Goal: Transaction & Acquisition: Obtain resource

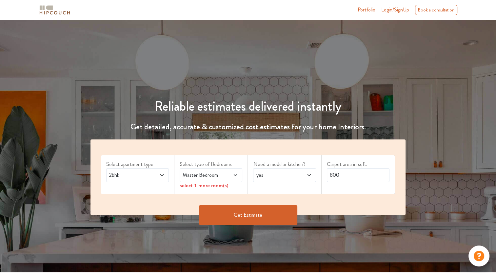
click at [237, 174] on icon at bounding box center [235, 175] width 5 height 5
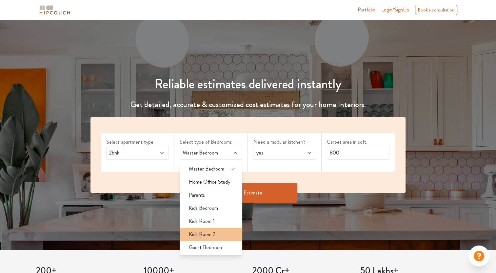
scroll to position [33, 0]
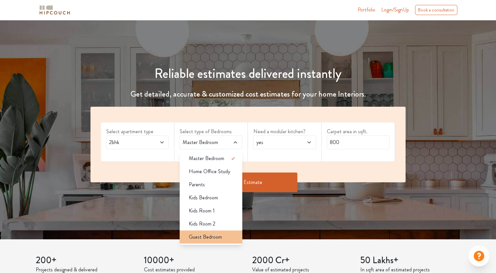
click at [210, 238] on span "Guest Bedroom" at bounding box center [205, 237] width 33 height 8
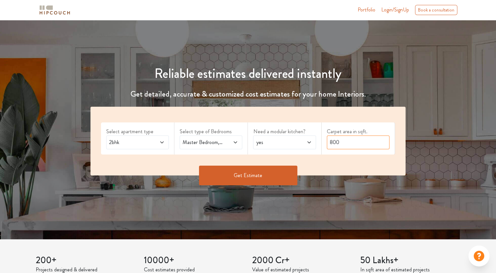
drag, startPoint x: 342, startPoint y: 142, endPoint x: 328, endPoint y: 146, distance: 14.3
click at [328, 146] on input "800" at bounding box center [358, 143] width 63 height 14
type input "1200"
click at [251, 179] on button "Get Estimate" at bounding box center [248, 176] width 98 height 20
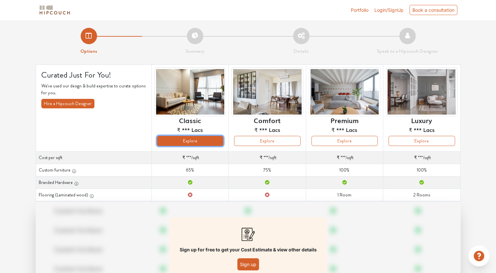
click at [191, 143] on button "Explore" at bounding box center [190, 141] width 66 height 10
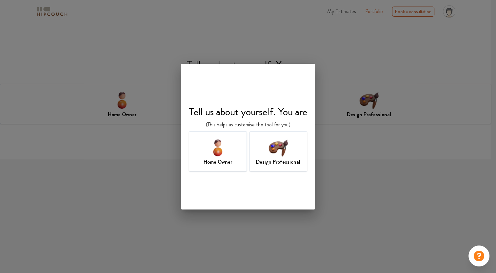
click at [283, 150] on img at bounding box center [277, 147] width 21 height 21
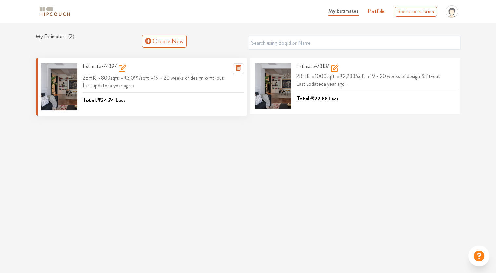
click at [120, 72] on span "800 sqft" at bounding box center [110, 77] width 19 height 11
click at [120, 67] on icon at bounding box center [122, 69] width 8 height 8
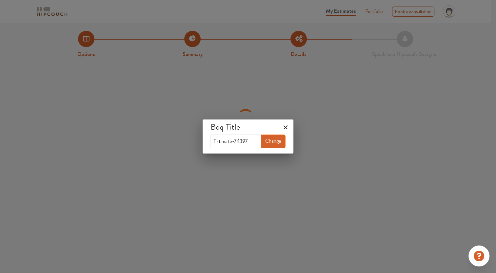
click at [286, 128] on icon at bounding box center [285, 127] width 10 height 10
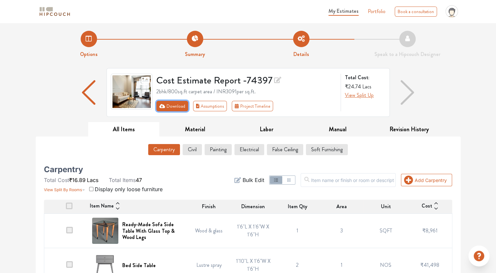
click at [178, 106] on button "Download" at bounding box center [172, 106] width 32 height 10
click at [162, 107] on icon "First group" at bounding box center [162, 106] width 6 height 5
click at [193, 151] on button "Civil" at bounding box center [192, 149] width 19 height 11
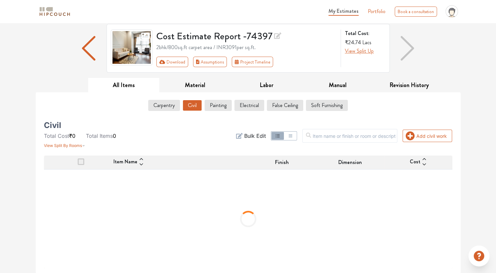
scroll to position [14, 0]
